Goal: Information Seeking & Learning: Find specific fact

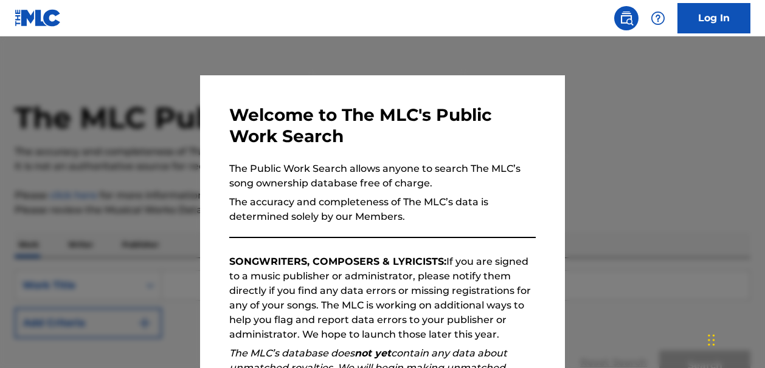
click at [629, 131] on div at bounding box center [382, 220] width 765 height 368
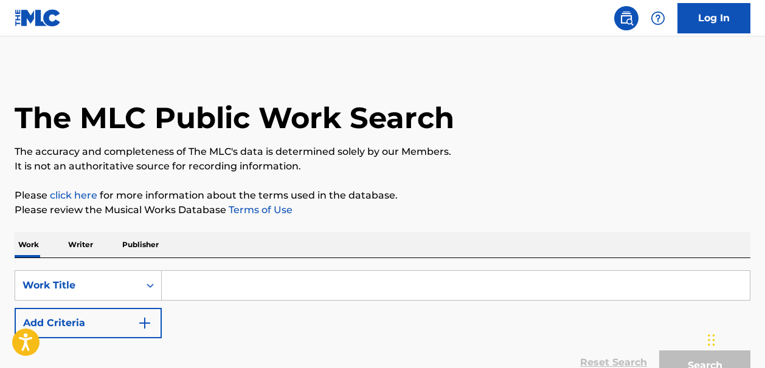
click at [177, 294] on input "Search Form" at bounding box center [456, 285] width 588 height 29
paste input "Hero And Heroine"
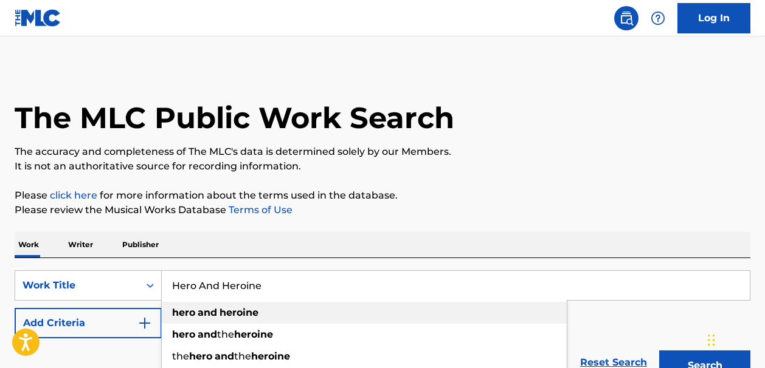
click at [235, 318] on strong "heroine" at bounding box center [238, 313] width 39 height 12
type input "hero and heroine"
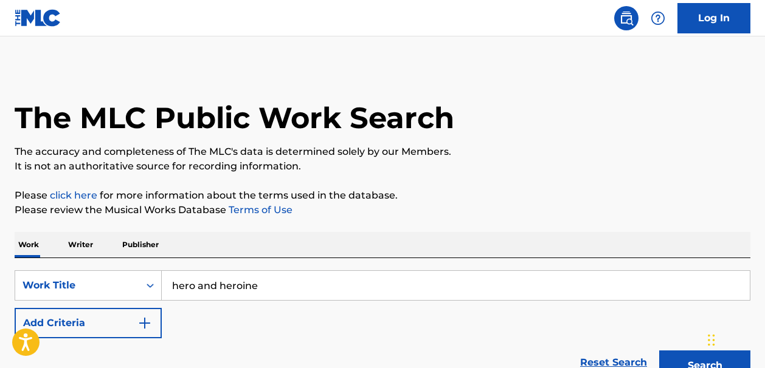
click at [145, 322] on img "Search Form" at bounding box center [144, 323] width 15 height 15
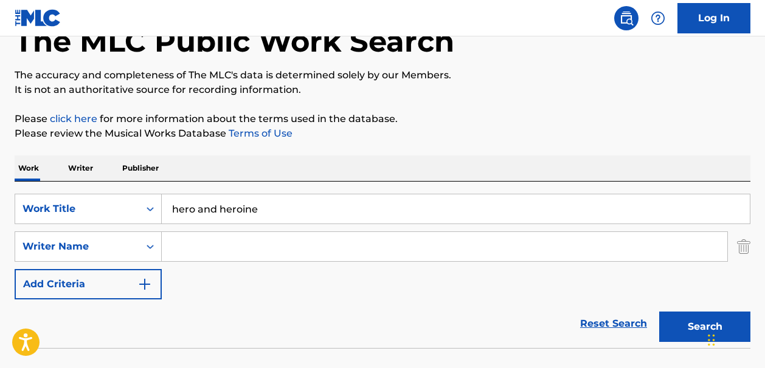
scroll to position [77, 0]
click at [181, 247] on input "Search Form" at bounding box center [444, 246] width 565 height 29
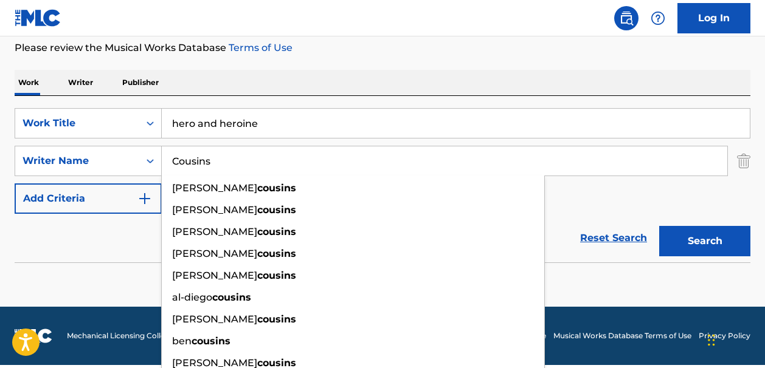
type input "Cousins"
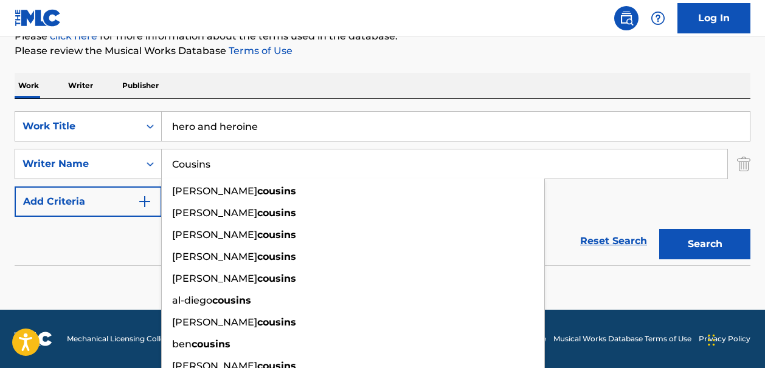
click at [674, 248] on button "Search" at bounding box center [704, 244] width 91 height 30
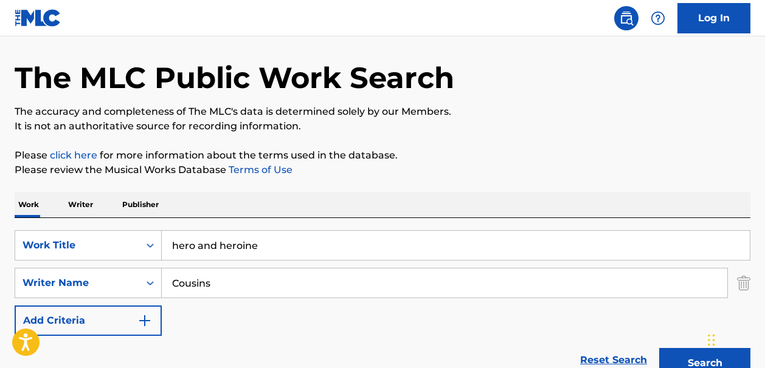
scroll to position [0, 0]
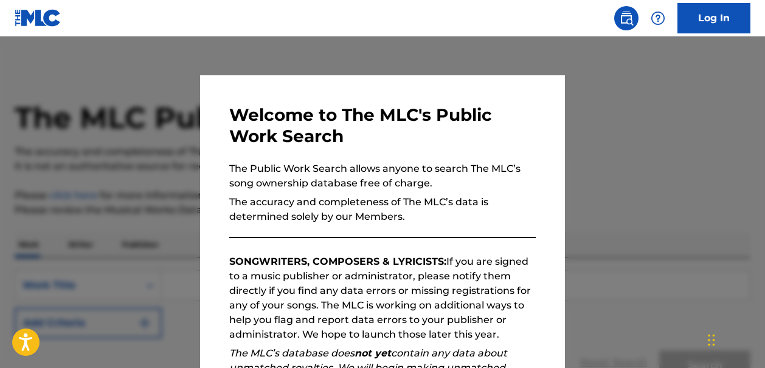
click at [605, 88] on div at bounding box center [382, 220] width 765 height 368
